Goal: Task Accomplishment & Management: Complete application form

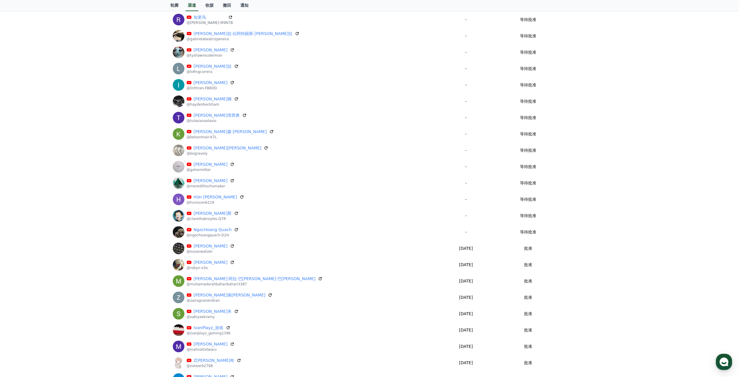
click at [669, 190] on div "Register Channel My Channels Channel Approve Status Wicki Marini @wickimarini -…" at bounding box center [369, 208] width 739 height 627
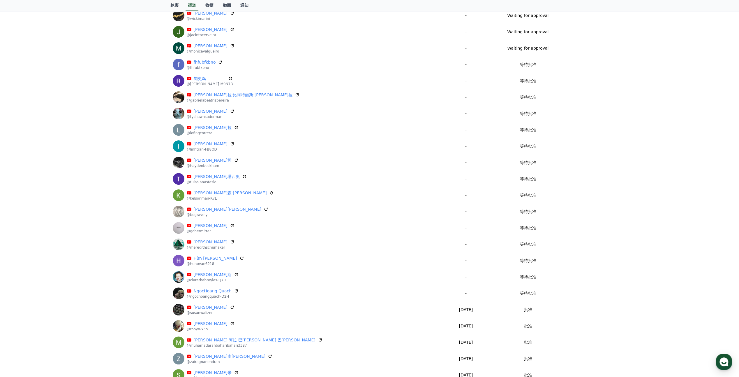
scroll to position [58, 0]
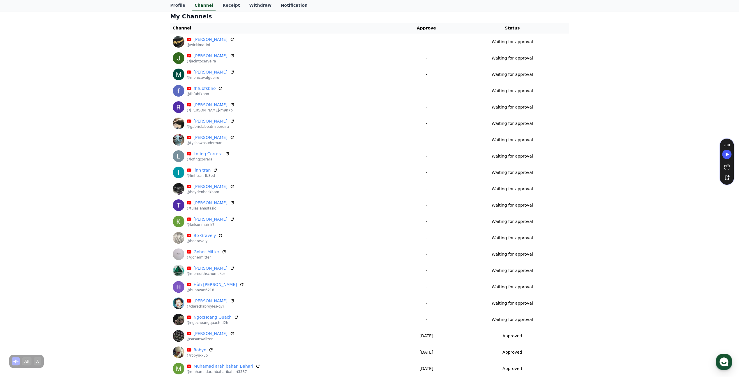
click at [122, 81] on div "Register Channel My Channels Channel Approve Status Wicki Marini @wickimarini -…" at bounding box center [369, 295] width 739 height 627
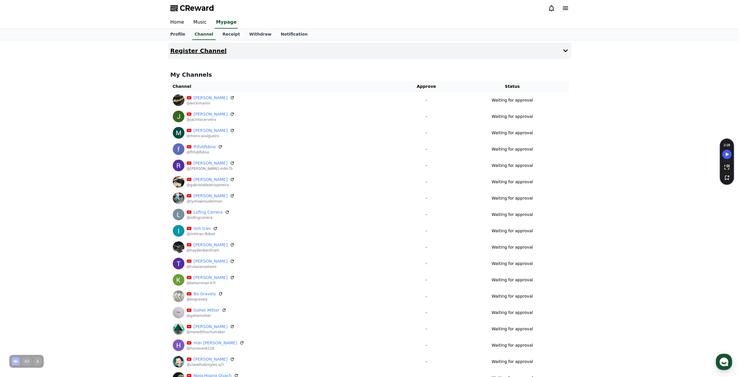
click at [413, 50] on button "Register Channel" at bounding box center [369, 51] width 403 height 16
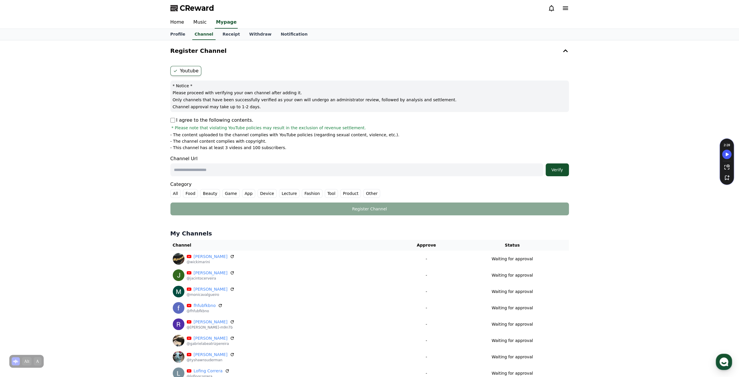
click at [176, 121] on p "I agree to the following contents." at bounding box center [211, 120] width 83 height 7
click at [171, 117] on p "I agree to the following contents." at bounding box center [211, 120] width 83 height 7
click at [219, 166] on input "text" at bounding box center [356, 169] width 373 height 13
paste input "**********"
type input "**********"
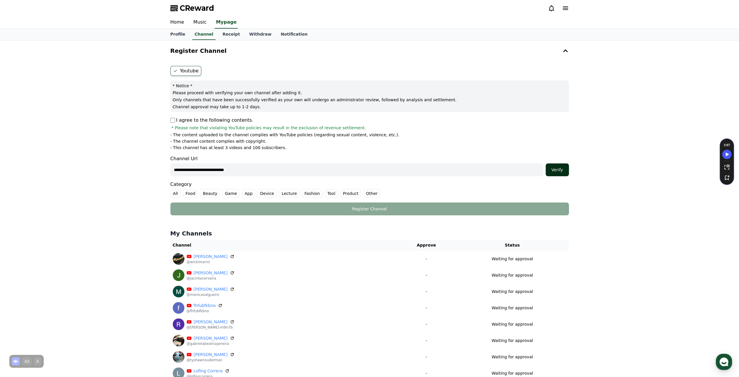
click at [557, 167] on div "Verify" at bounding box center [557, 170] width 19 height 6
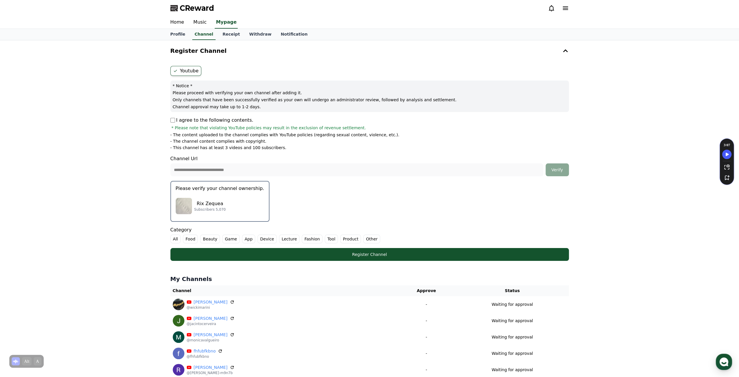
click at [494, 210] on form "**********" at bounding box center [369, 163] width 399 height 195
click at [238, 205] on div "Rix Zequea Subscribers 5,070" at bounding box center [220, 205] width 89 height 23
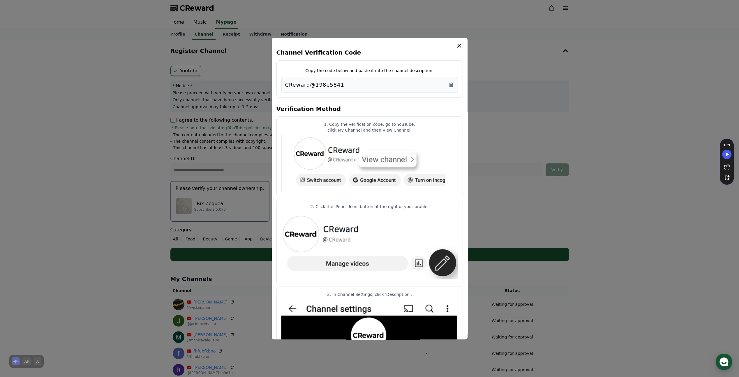
click at [453, 88] on div "CReward@198e5841" at bounding box center [369, 85] width 169 height 8
click at [452, 87] on icon "Copy to clipboard" at bounding box center [451, 85] width 3 height 4
click at [458, 47] on icon "modal" at bounding box center [459, 45] width 7 height 7
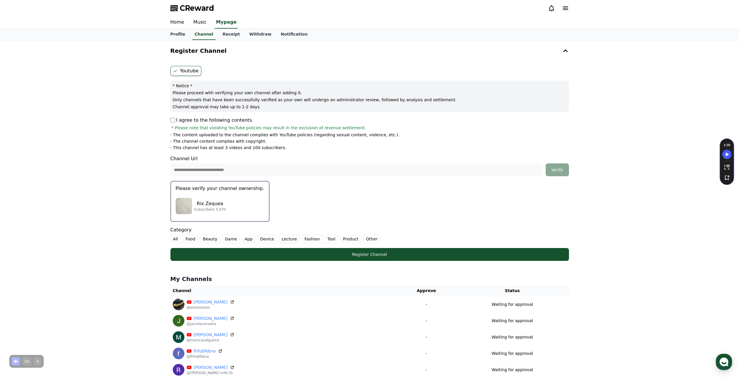
drag, startPoint x: 369, startPoint y: 237, endPoint x: 367, endPoint y: 240, distance: 3.3
click at [369, 238] on label "Other" at bounding box center [371, 238] width 17 height 9
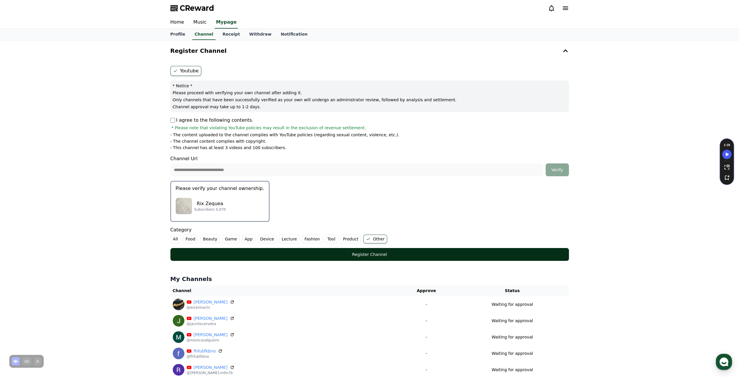
click at [372, 252] on div "Register Channel" at bounding box center [369, 254] width 375 height 6
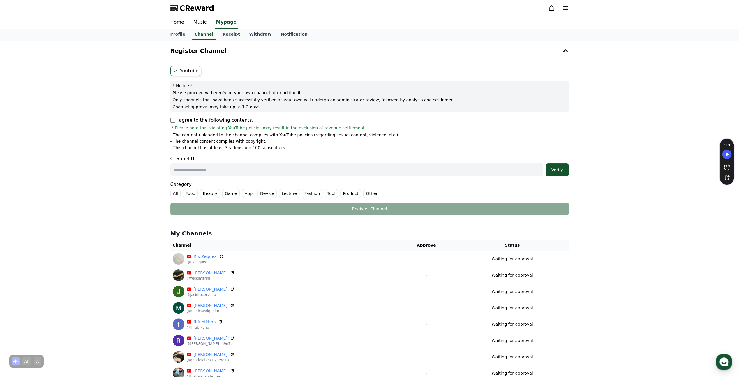
click at [177, 121] on p "I agree to the following contents." at bounding box center [211, 120] width 83 height 7
click at [208, 164] on input "text" at bounding box center [356, 169] width 373 height 13
paste input "**********"
type input "**********"
click at [560, 170] on div "Verify" at bounding box center [557, 170] width 19 height 6
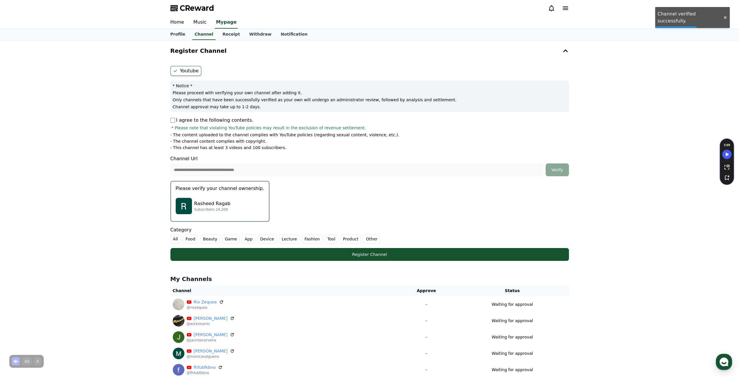
click at [249, 207] on div "Rasheed Ragab Subscribers 24,200" at bounding box center [220, 205] width 89 height 23
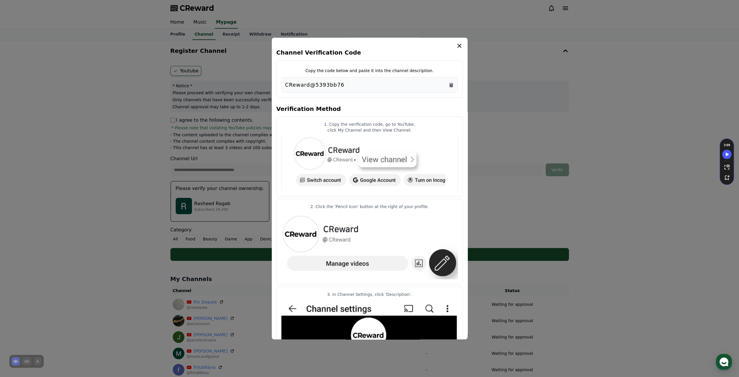
click at [451, 87] on div "CReward@5393bb76" at bounding box center [369, 85] width 169 height 8
click at [453, 86] on icon "Copy to clipboard" at bounding box center [451, 85] width 3 height 4
click at [452, 83] on icon "Copy to clipboard" at bounding box center [452, 85] width 6 height 6
click at [459, 45] on icon "modal" at bounding box center [459, 45] width 7 height 7
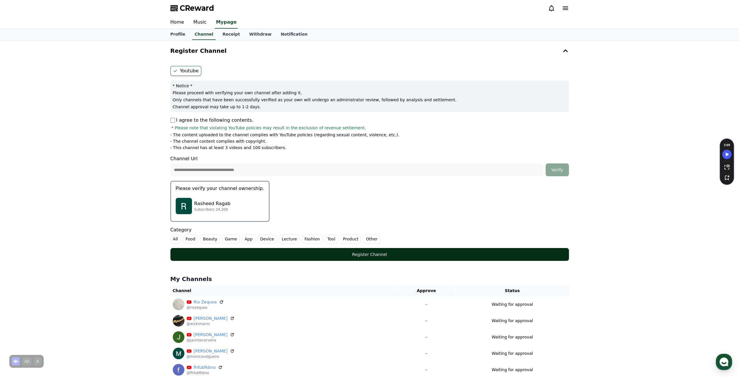
click at [354, 253] on div "Register Channel" at bounding box center [369, 254] width 375 height 6
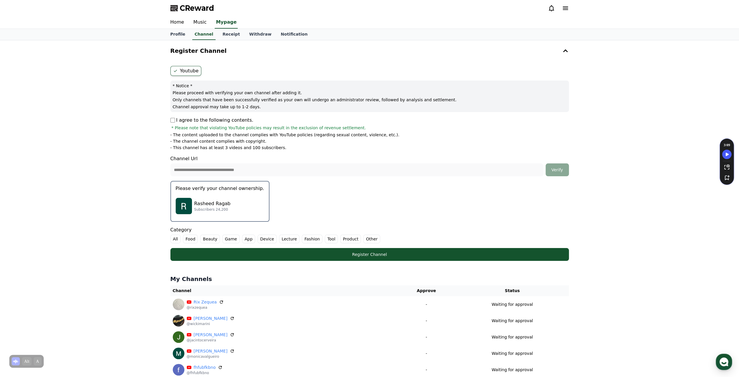
click at [363, 236] on label "Other" at bounding box center [371, 238] width 17 height 9
click at [224, 210] on p "Subscribers 24,200" at bounding box center [212, 209] width 36 height 5
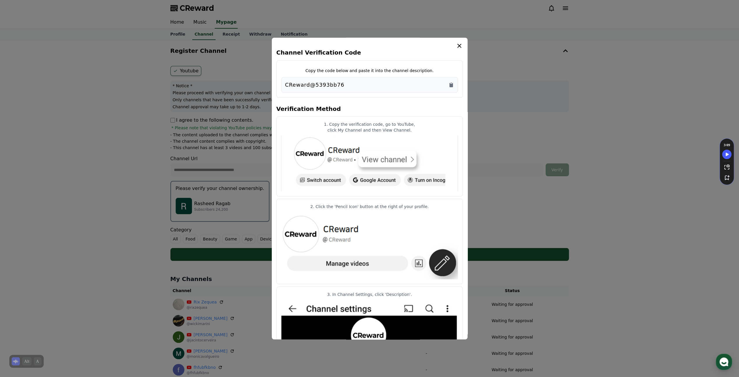
click at [447, 84] on div "CReward@5393bb76" at bounding box center [369, 85] width 169 height 8
click at [452, 85] on icon "Copy to clipboard" at bounding box center [451, 85] width 3 height 4
click at [459, 45] on icon "modal" at bounding box center [460, 46] width 4 height 4
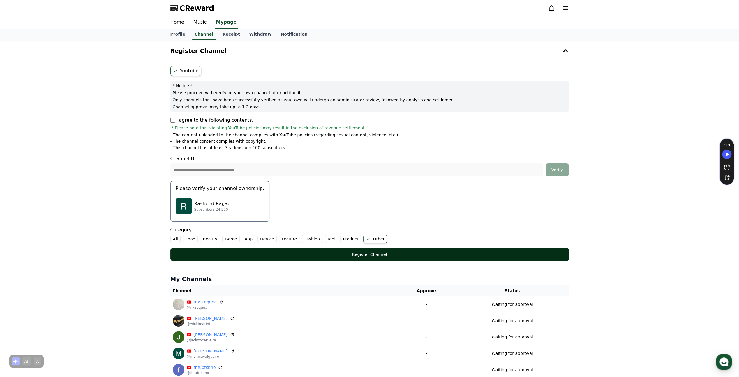
click at [382, 253] on div "Register Channel" at bounding box center [369, 254] width 375 height 6
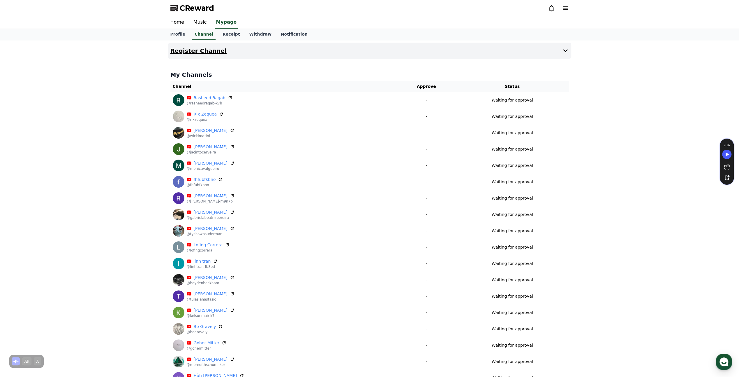
click at [444, 54] on button "Register Channel" at bounding box center [369, 51] width 403 height 16
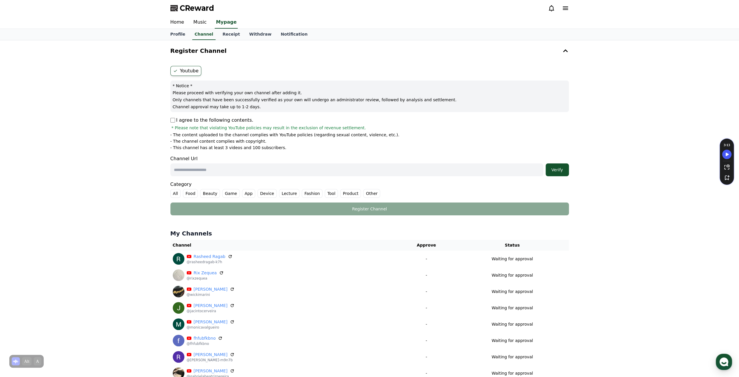
click at [214, 168] on input "text" at bounding box center [356, 169] width 373 height 13
paste input "**********"
type input "**********"
click at [562, 169] on div "Verify" at bounding box center [557, 170] width 19 height 6
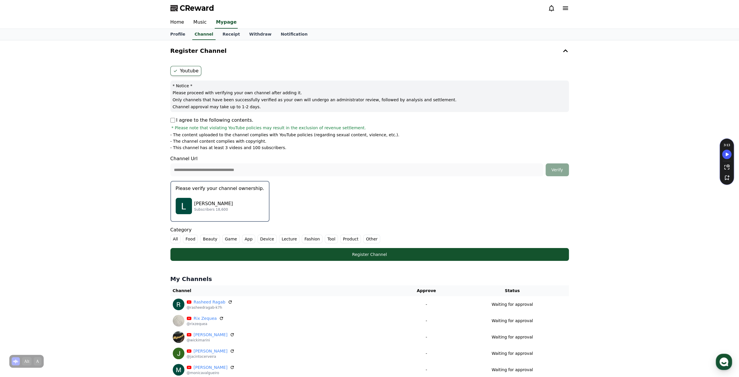
click at [236, 191] on p "Please verify your channel ownership." at bounding box center [220, 188] width 89 height 7
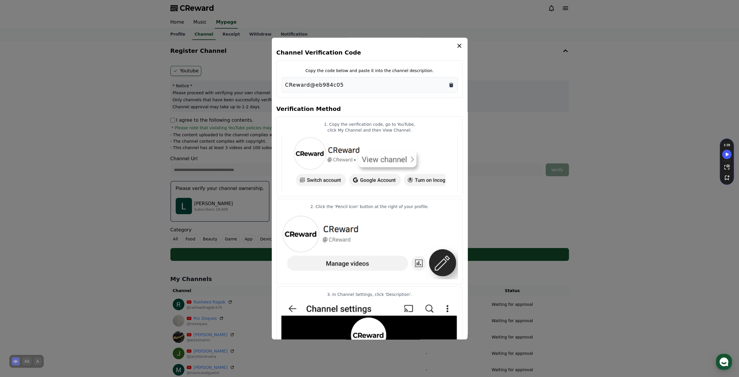
click at [452, 83] on icon "Copy to clipboard" at bounding box center [452, 85] width 6 height 6
click at [458, 47] on icon "modal" at bounding box center [459, 45] width 7 height 7
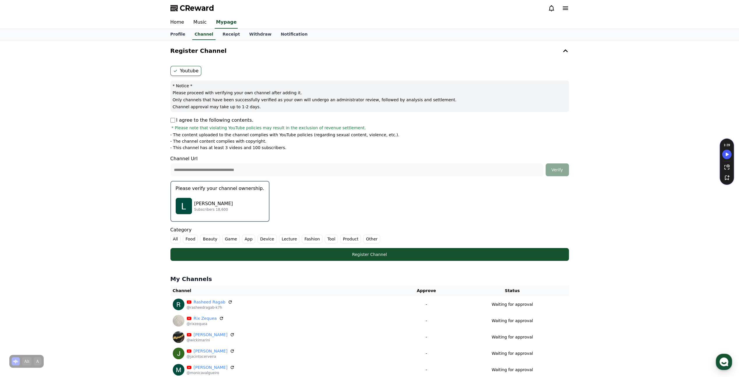
click at [368, 236] on label "Other" at bounding box center [371, 238] width 17 height 9
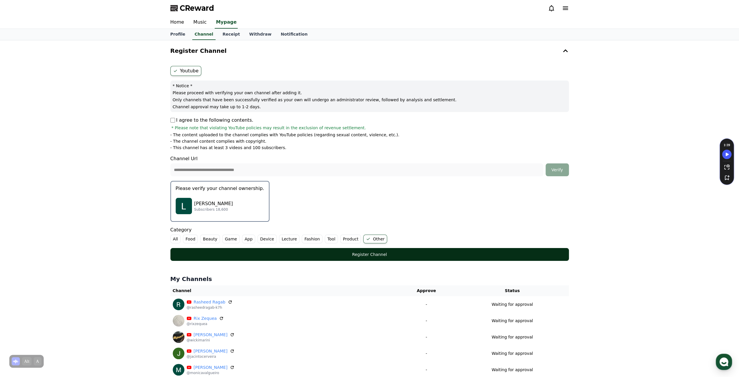
click at [370, 255] on div "Register Channel" at bounding box center [369, 254] width 375 height 6
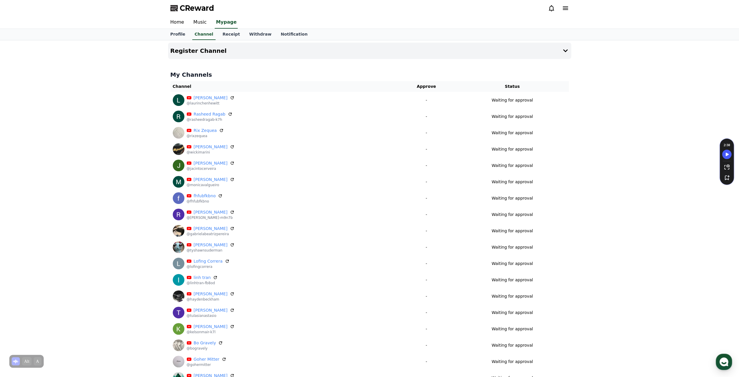
drag, startPoint x: 344, startPoint y: 11, endPoint x: 353, endPoint y: 4, distance: 11.4
click at [344, 11] on div "CReward" at bounding box center [370, 8] width 408 height 16
click at [299, 47] on button "Register Channel" at bounding box center [369, 51] width 403 height 16
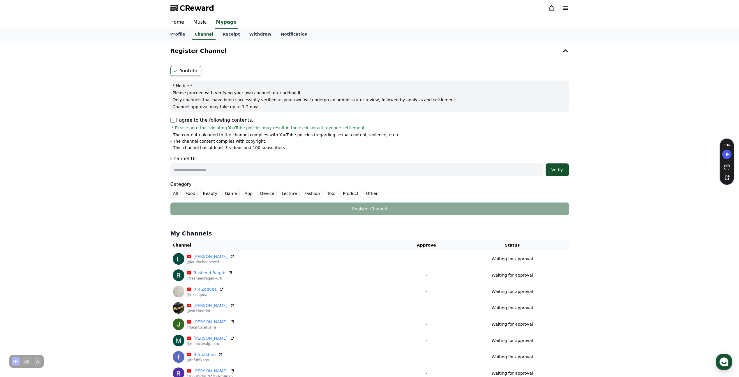
click at [205, 166] on input "text" at bounding box center [356, 169] width 373 height 13
paste input "**********"
type input "**********"
click at [564, 171] on div "Verify" at bounding box center [557, 170] width 19 height 6
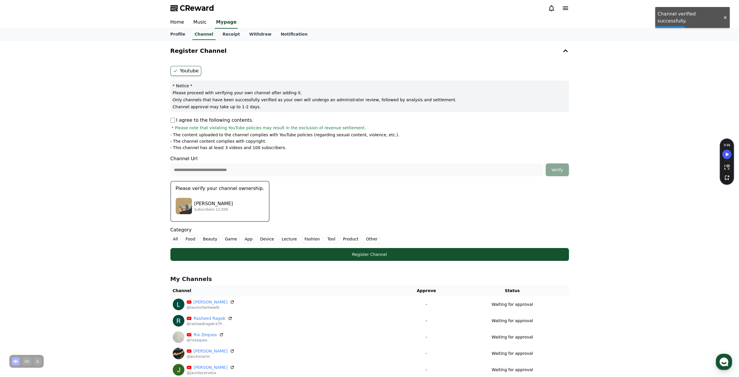
click at [216, 203] on p "[PERSON_NAME]" at bounding box center [213, 203] width 39 height 7
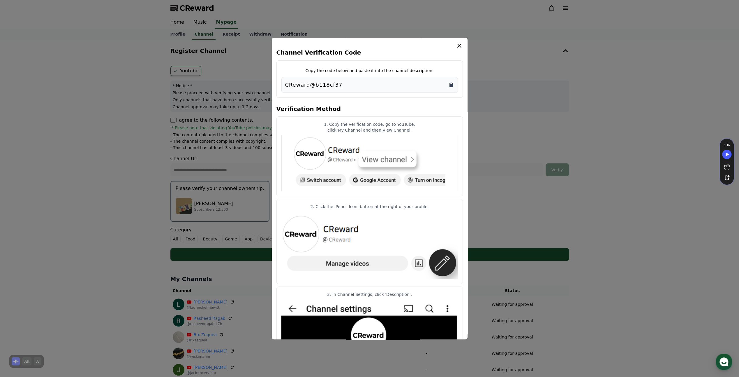
click at [451, 84] on icon "Copy to clipboard" at bounding box center [451, 85] width 3 height 4
click at [460, 44] on icon "modal" at bounding box center [459, 45] width 7 height 7
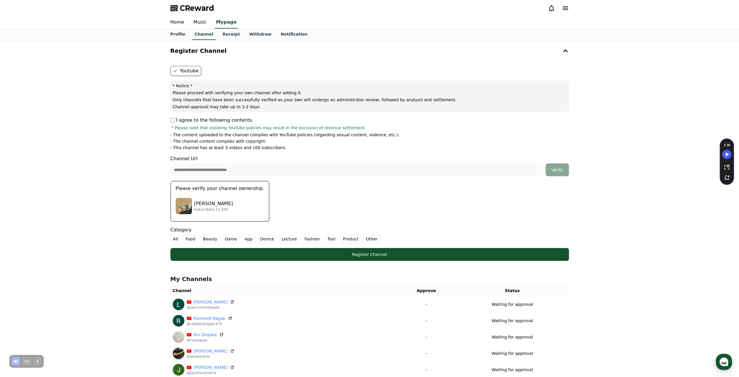
click at [363, 240] on label "Other" at bounding box center [371, 238] width 17 height 9
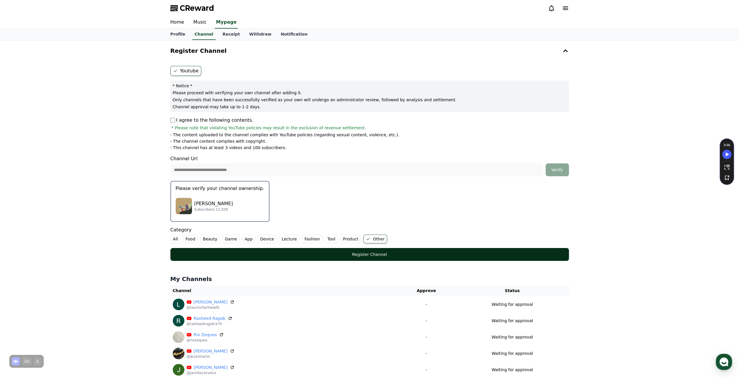
click at [231, 255] on div "Register Channel" at bounding box center [369, 254] width 375 height 6
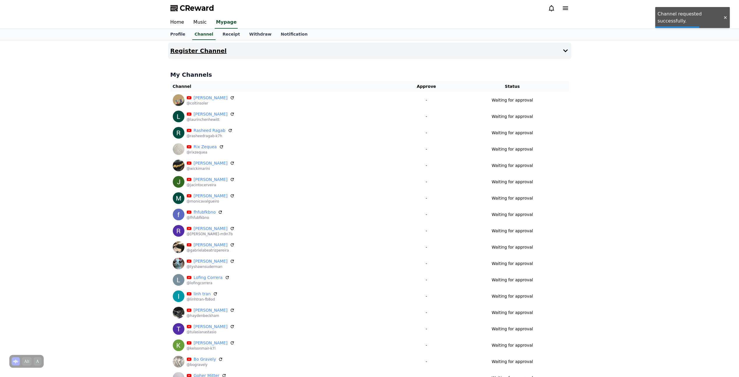
click at [544, 48] on button "Register Channel" at bounding box center [369, 51] width 403 height 16
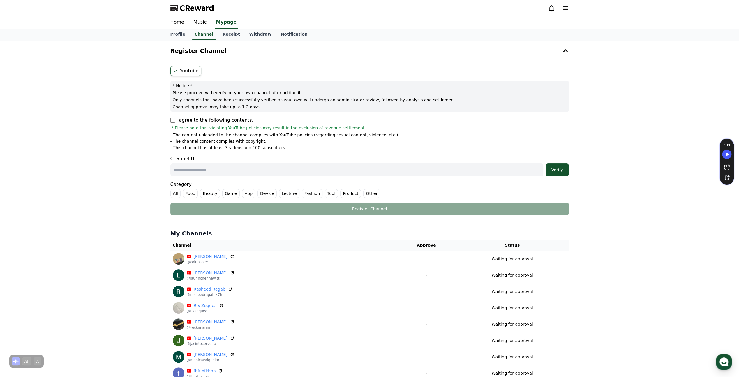
click at [203, 160] on div "Channel Url Verify" at bounding box center [369, 165] width 399 height 21
click at [205, 170] on input "text" at bounding box center [356, 169] width 373 height 13
paste input "**********"
type input "**********"
click at [554, 172] on button "Verify" at bounding box center [557, 169] width 23 height 13
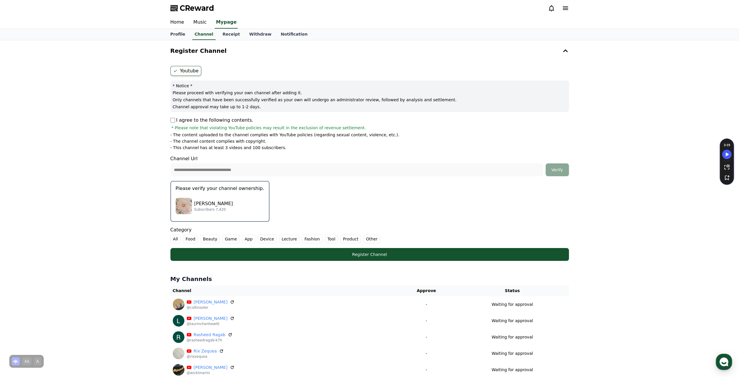
click at [238, 200] on div "[PERSON_NAME] Subscribers 7,420" at bounding box center [220, 205] width 89 height 23
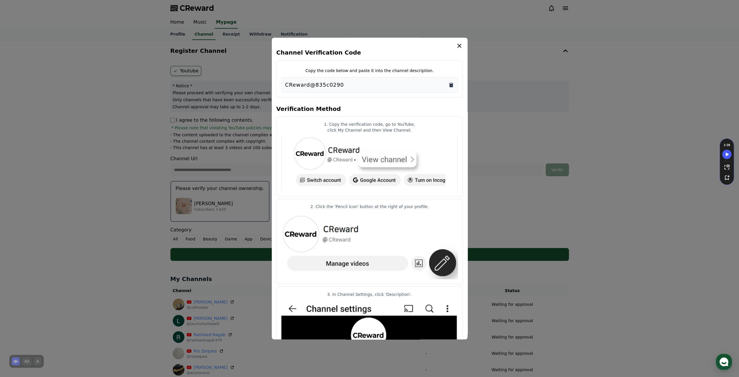
click at [453, 84] on icon "Copy to clipboard" at bounding box center [452, 85] width 6 height 6
